Goal: Navigation & Orientation: Find specific page/section

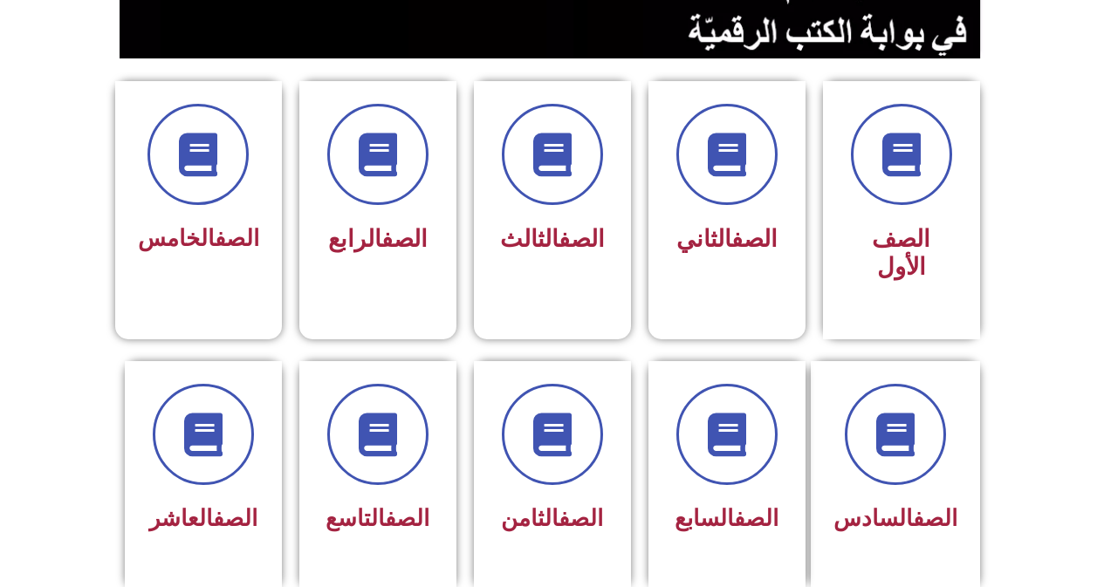
scroll to position [698, 0]
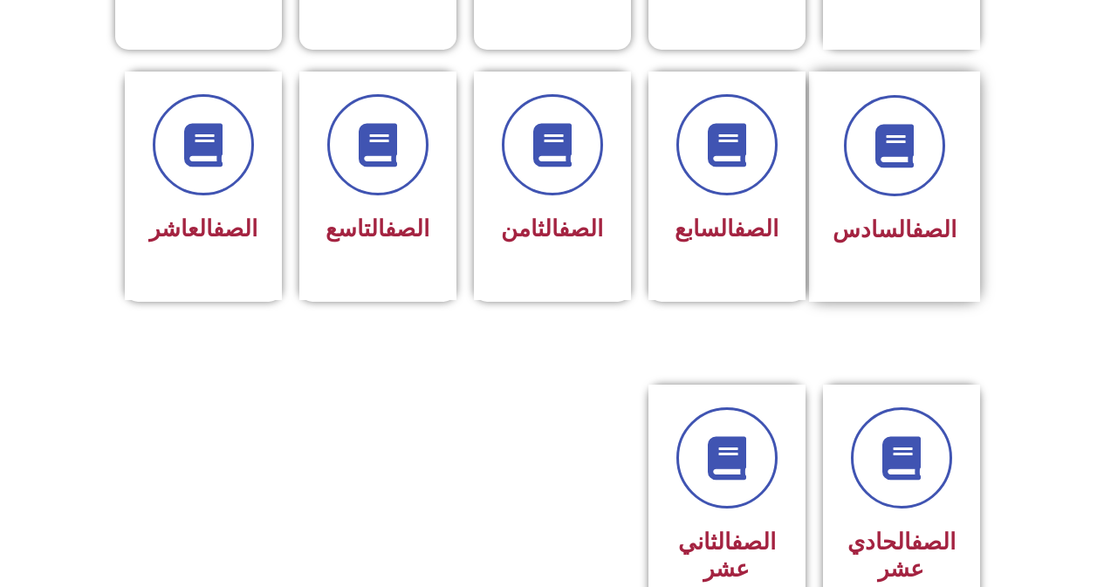
click at [864, 155] on div at bounding box center [894, 145] width 124 height 101
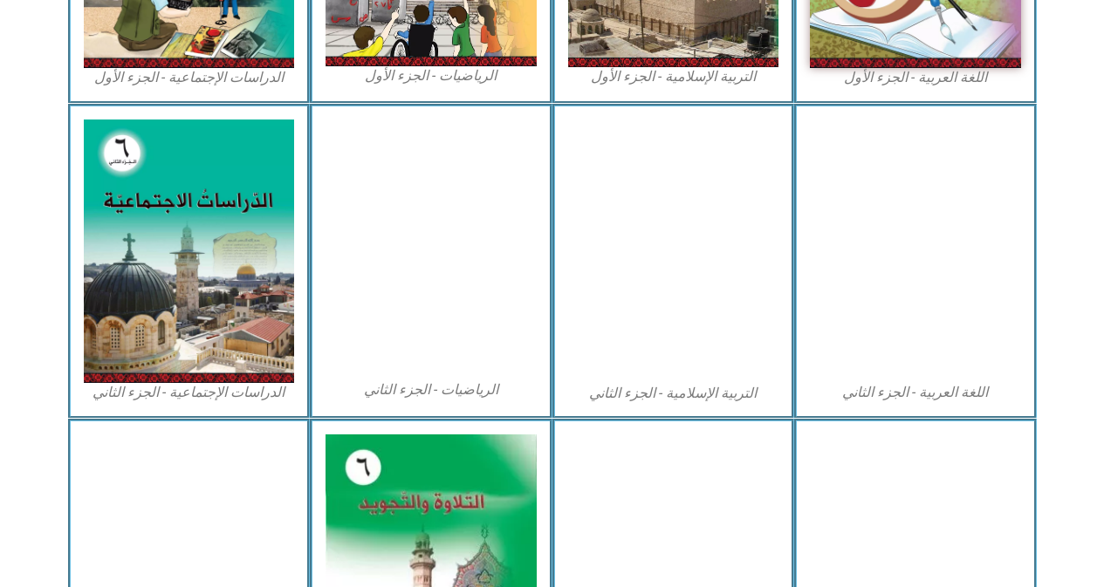
scroll to position [968, 0]
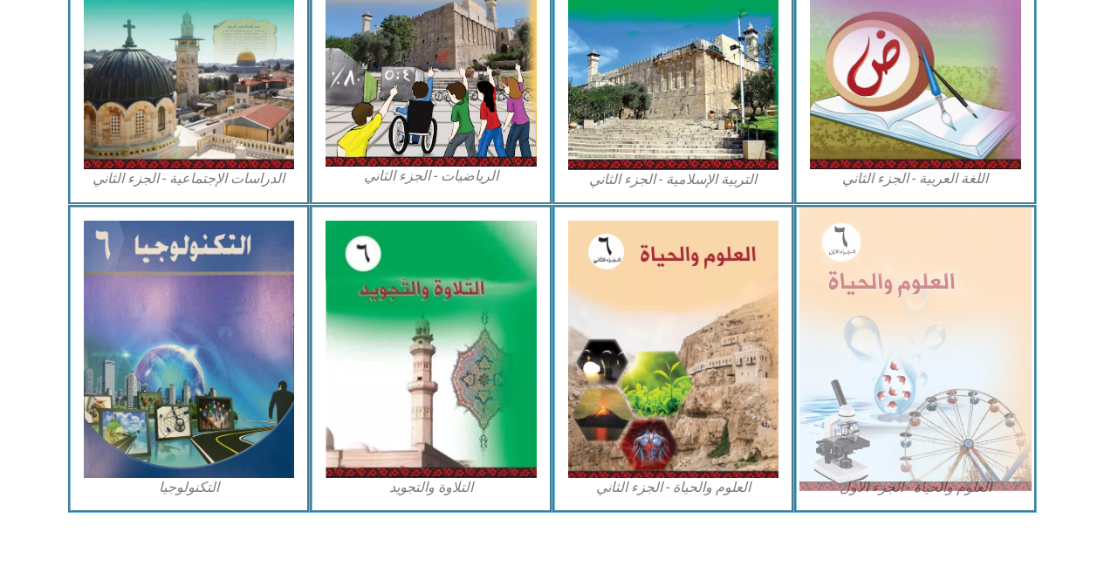
click at [854, 315] on img at bounding box center [915, 349] width 232 height 283
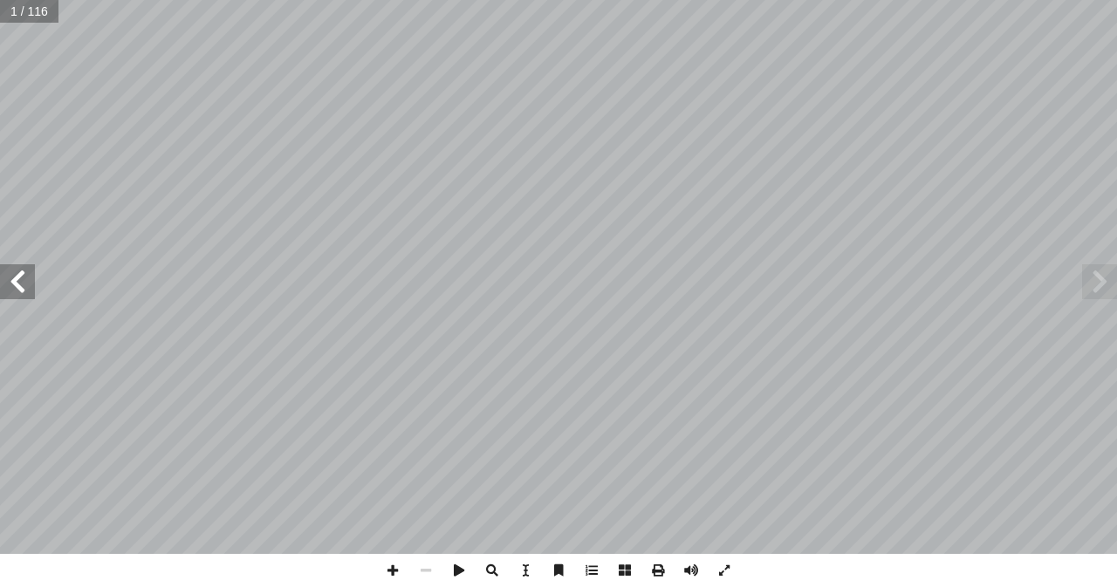
click at [25, 16] on input "text" at bounding box center [29, 11] width 58 height 23
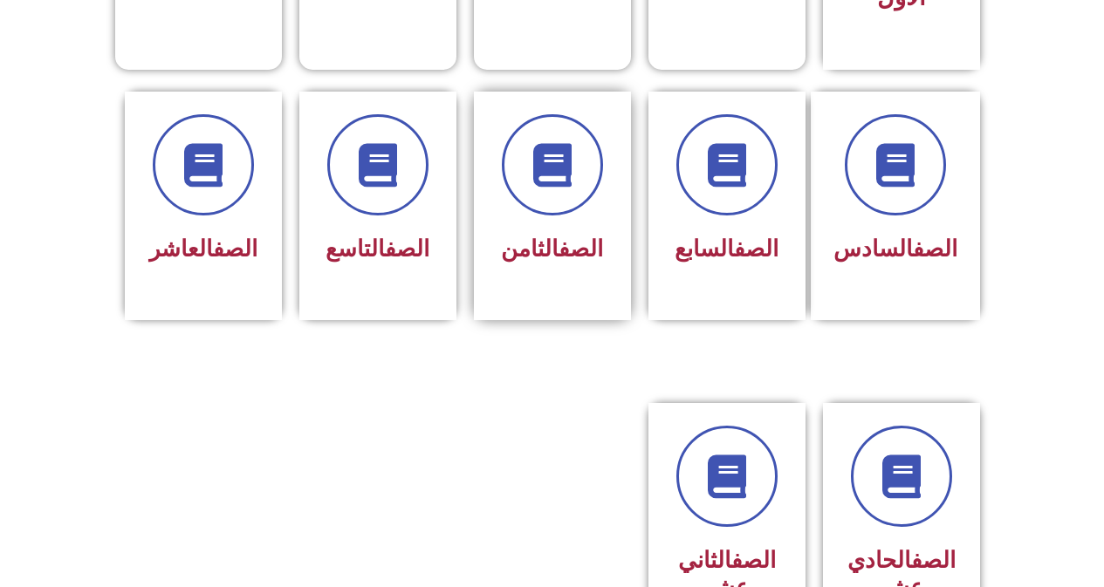
scroll to position [698, 0]
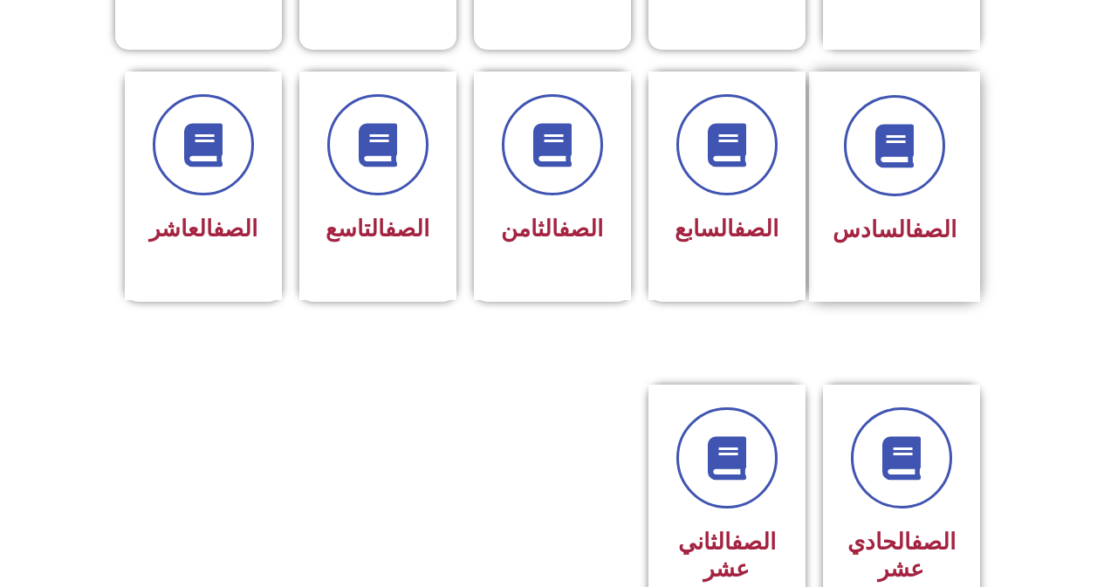
click at [875, 216] on span "الصف السادس" at bounding box center [894, 229] width 124 height 26
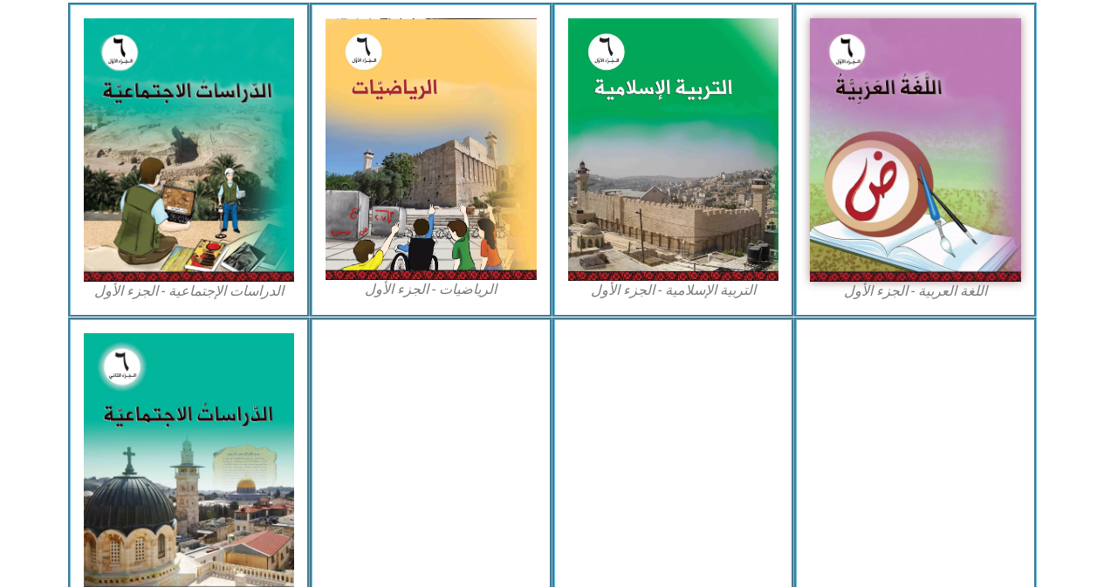
scroll to position [785, 0]
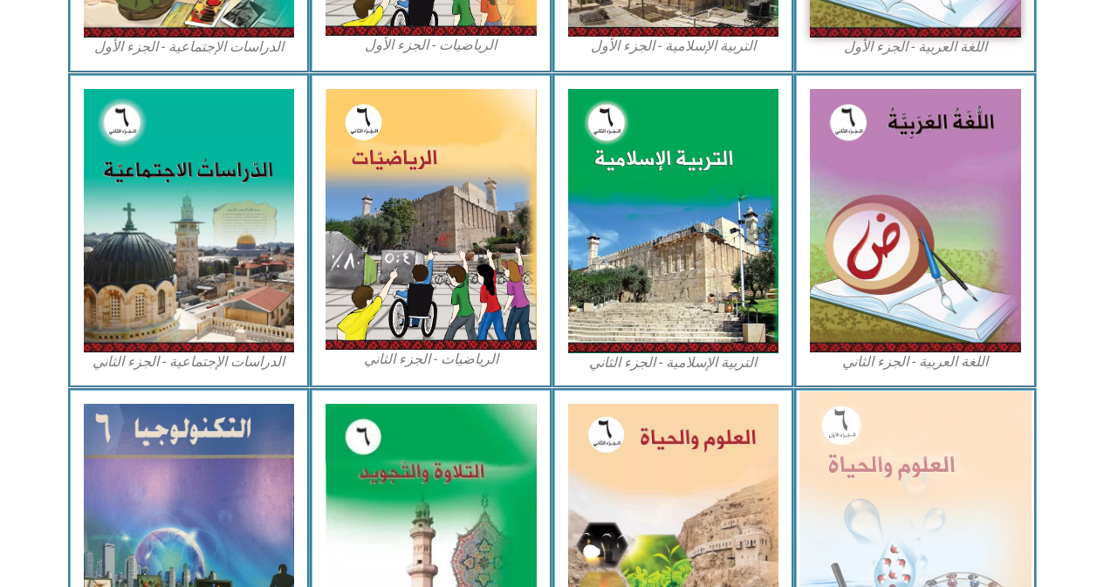
click at [850, 487] on img at bounding box center [915, 532] width 232 height 283
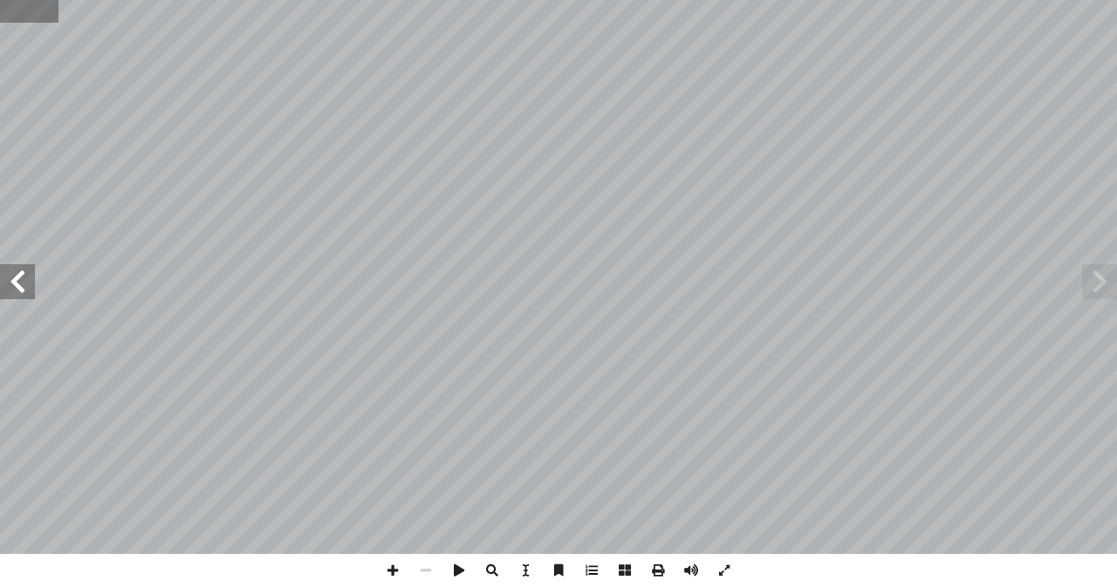
click at [23, 13] on input "text" at bounding box center [29, 11] width 58 height 23
type input "**"
click at [390, 571] on span at bounding box center [392, 570] width 33 height 33
